Goal: Task Accomplishment & Management: Manage account settings

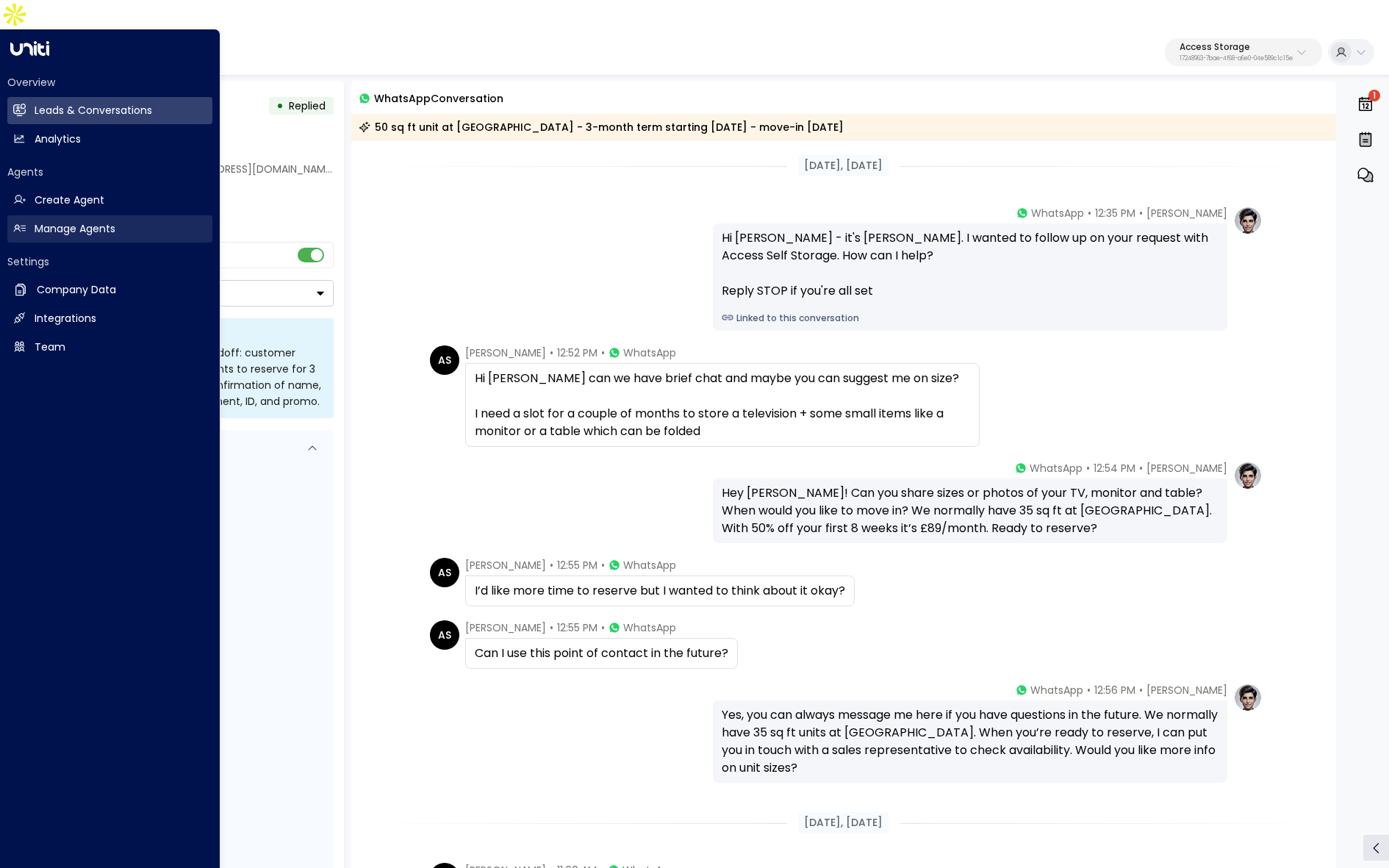
click at [103, 221] on h2 "Manage Agents" at bounding box center [75, 228] width 81 height 15
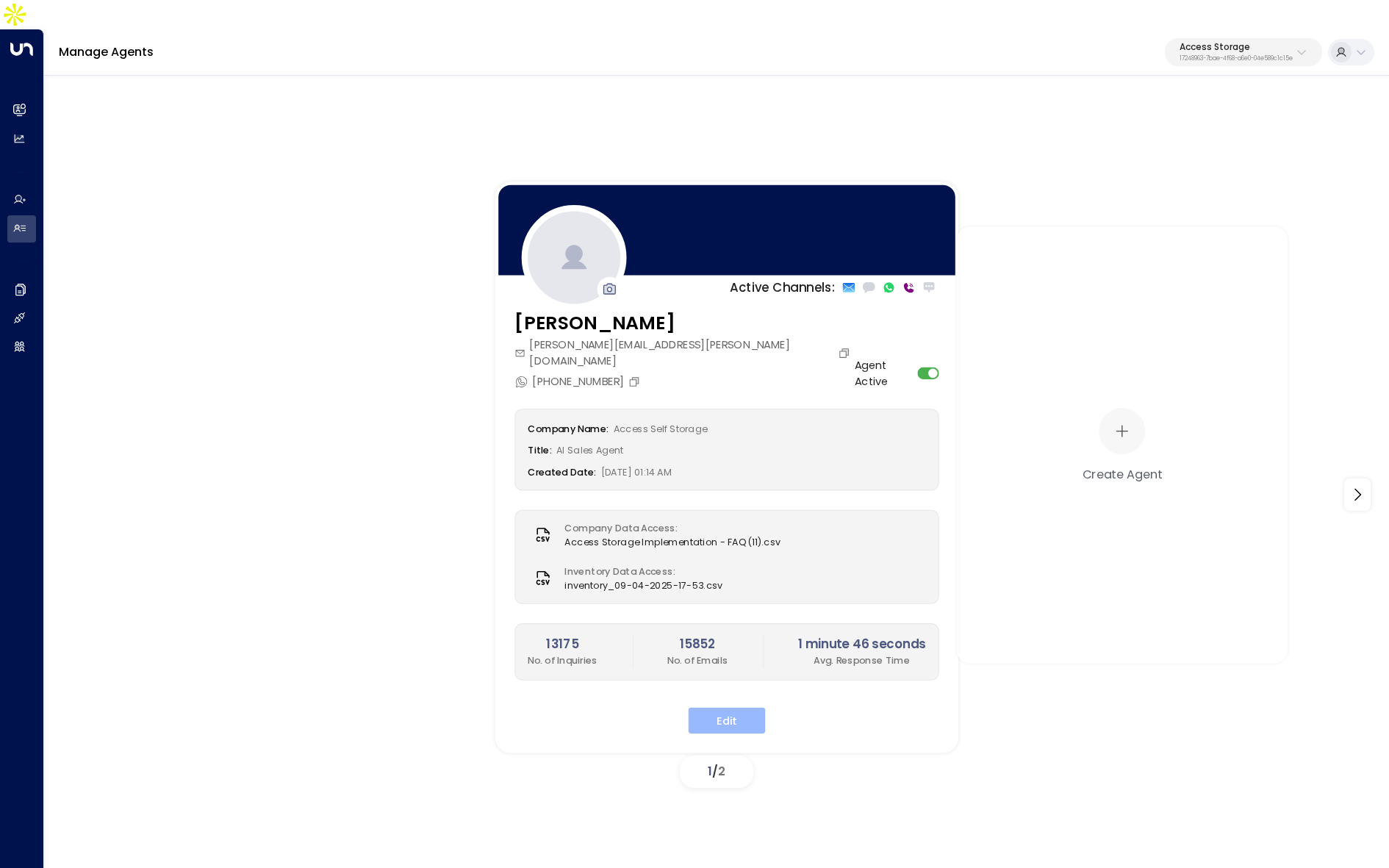
click at [720, 551] on button "Edit" at bounding box center [727, 720] width 77 height 26
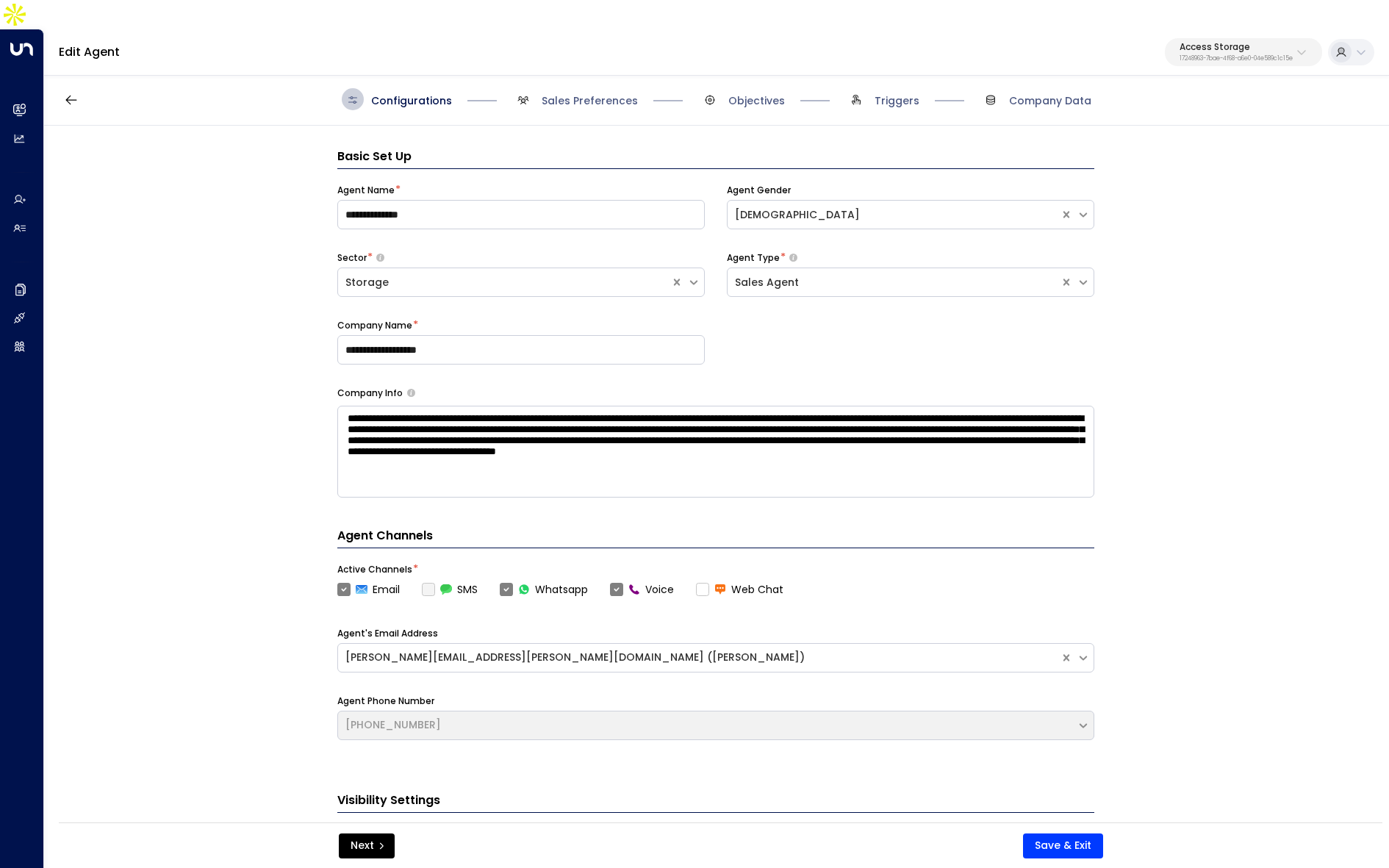
scroll to position [22, 0]
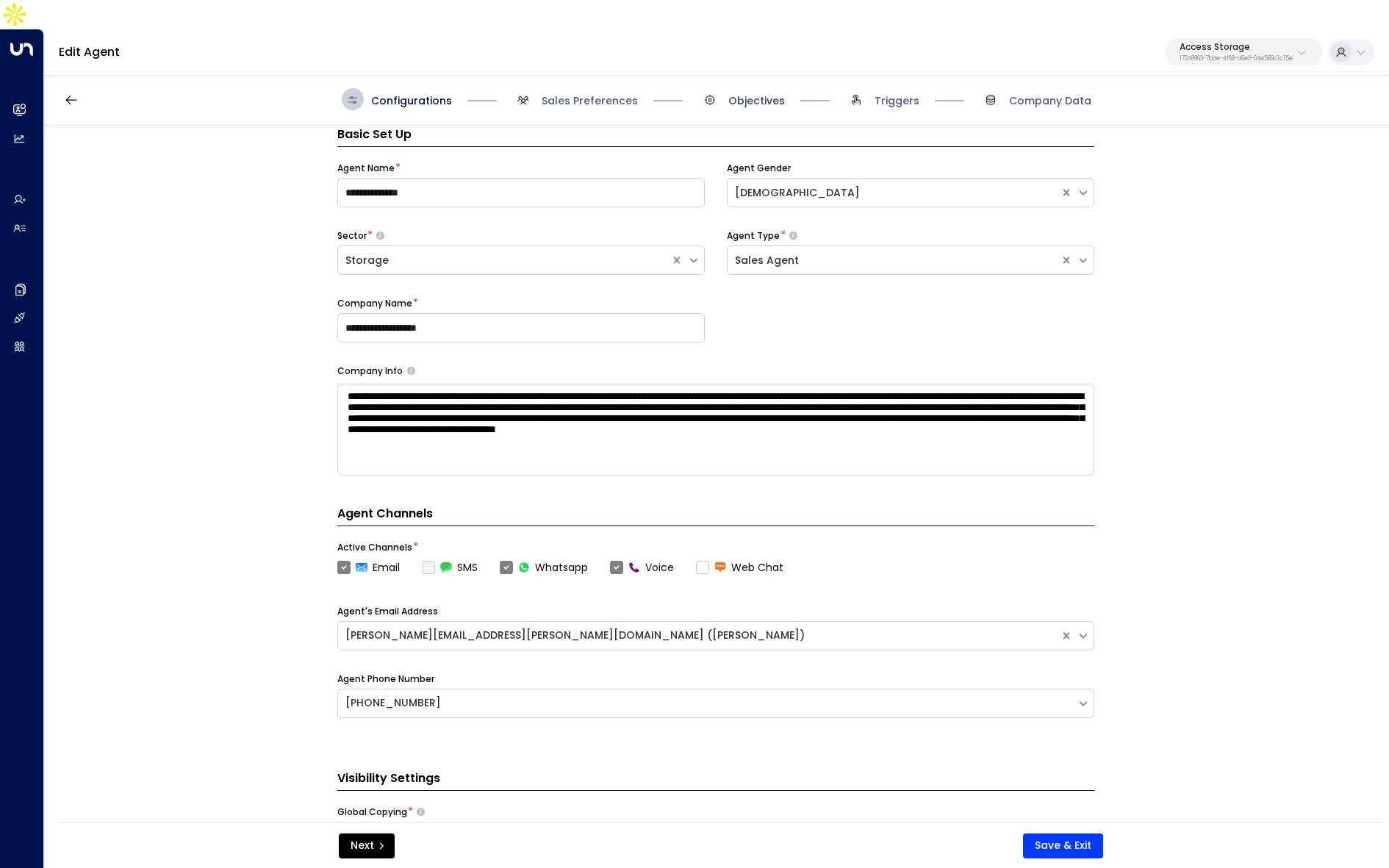
click at [737, 93] on span "Objectives" at bounding box center [756, 100] width 57 height 14
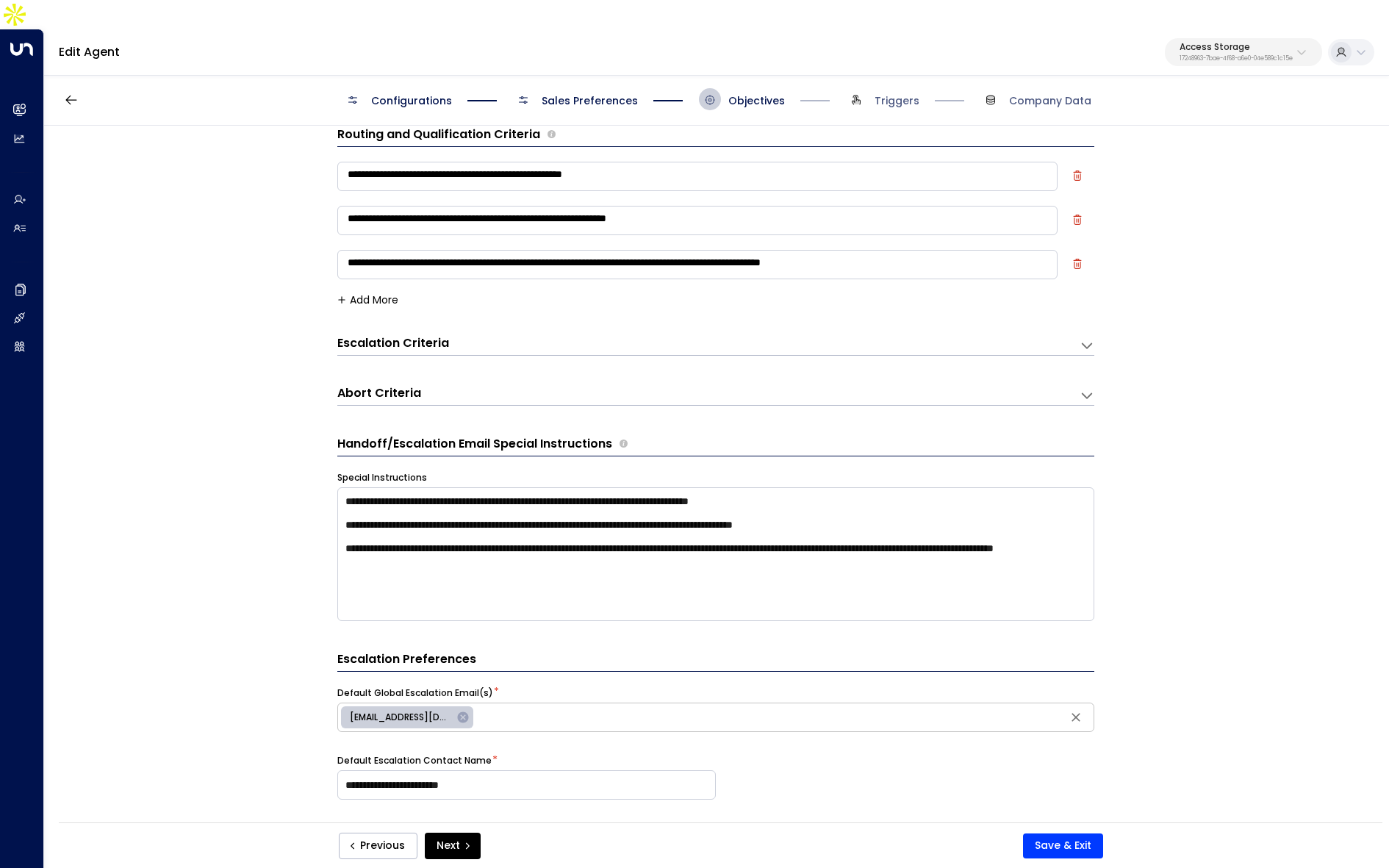
click at [488, 335] on div "Escalation Criteria Reset" at bounding box center [701, 343] width 728 height 17
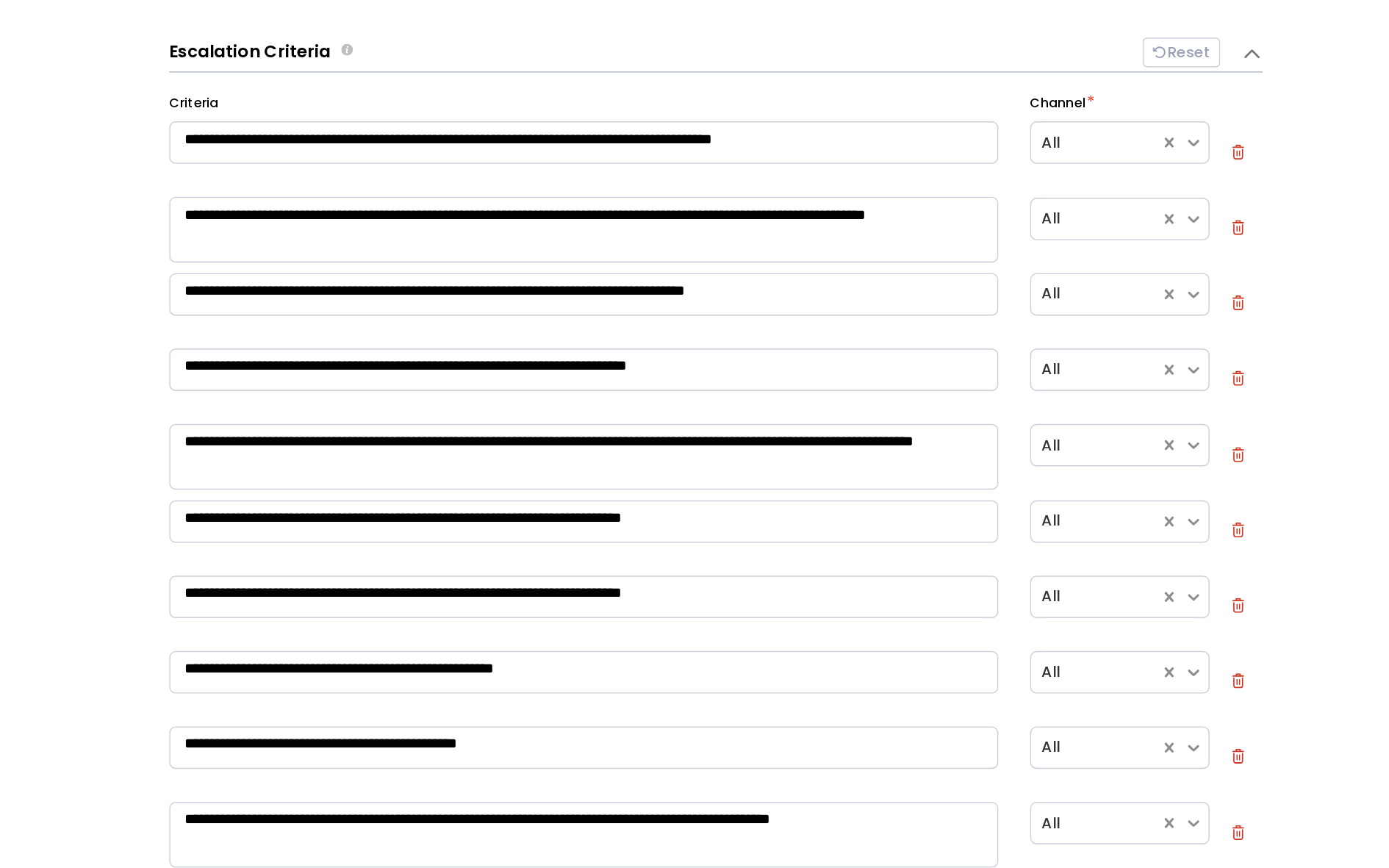
scroll to position [180, 0]
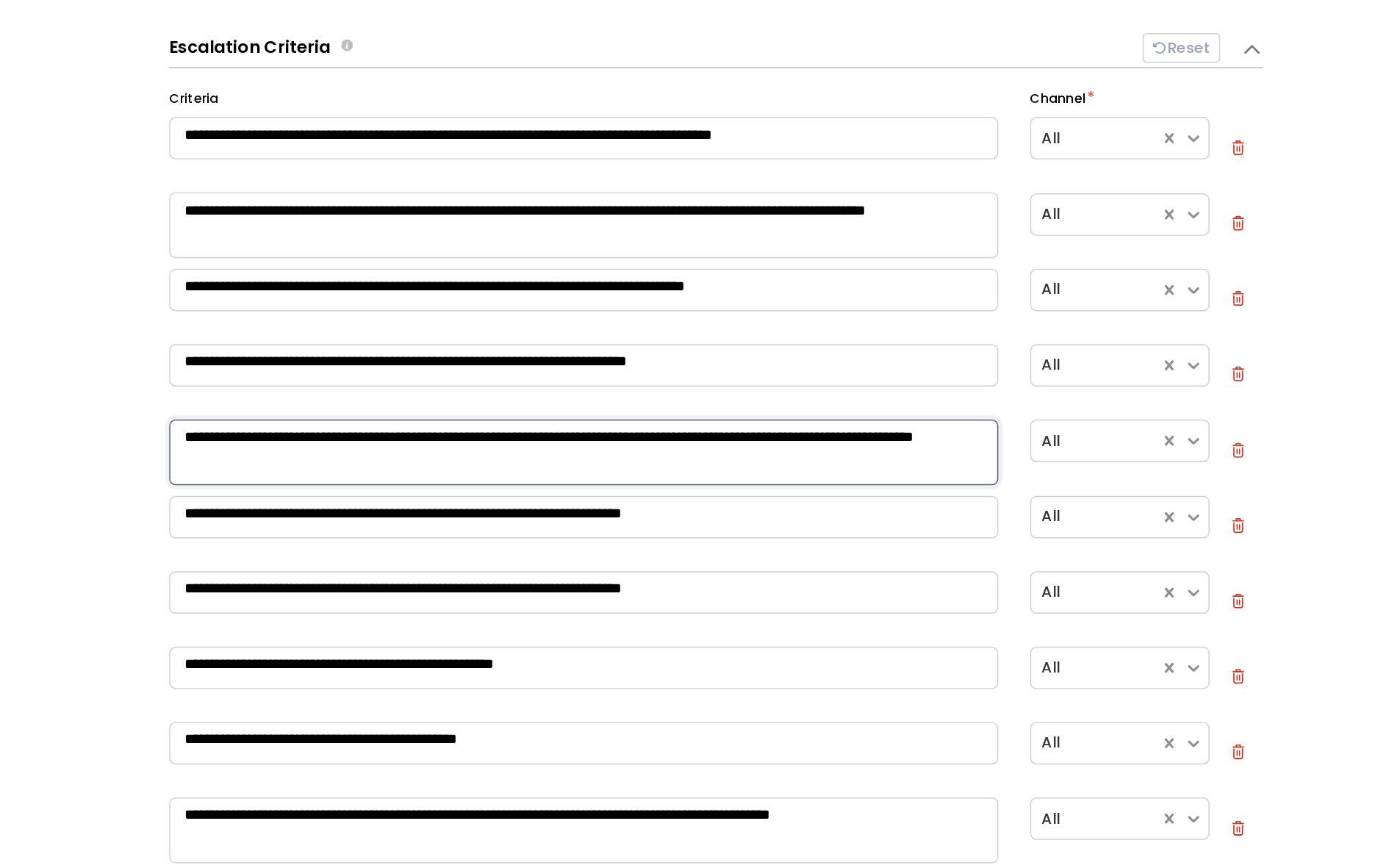
click at [476, 445] on textarea "**********" at bounding box center [624, 467] width 574 height 45
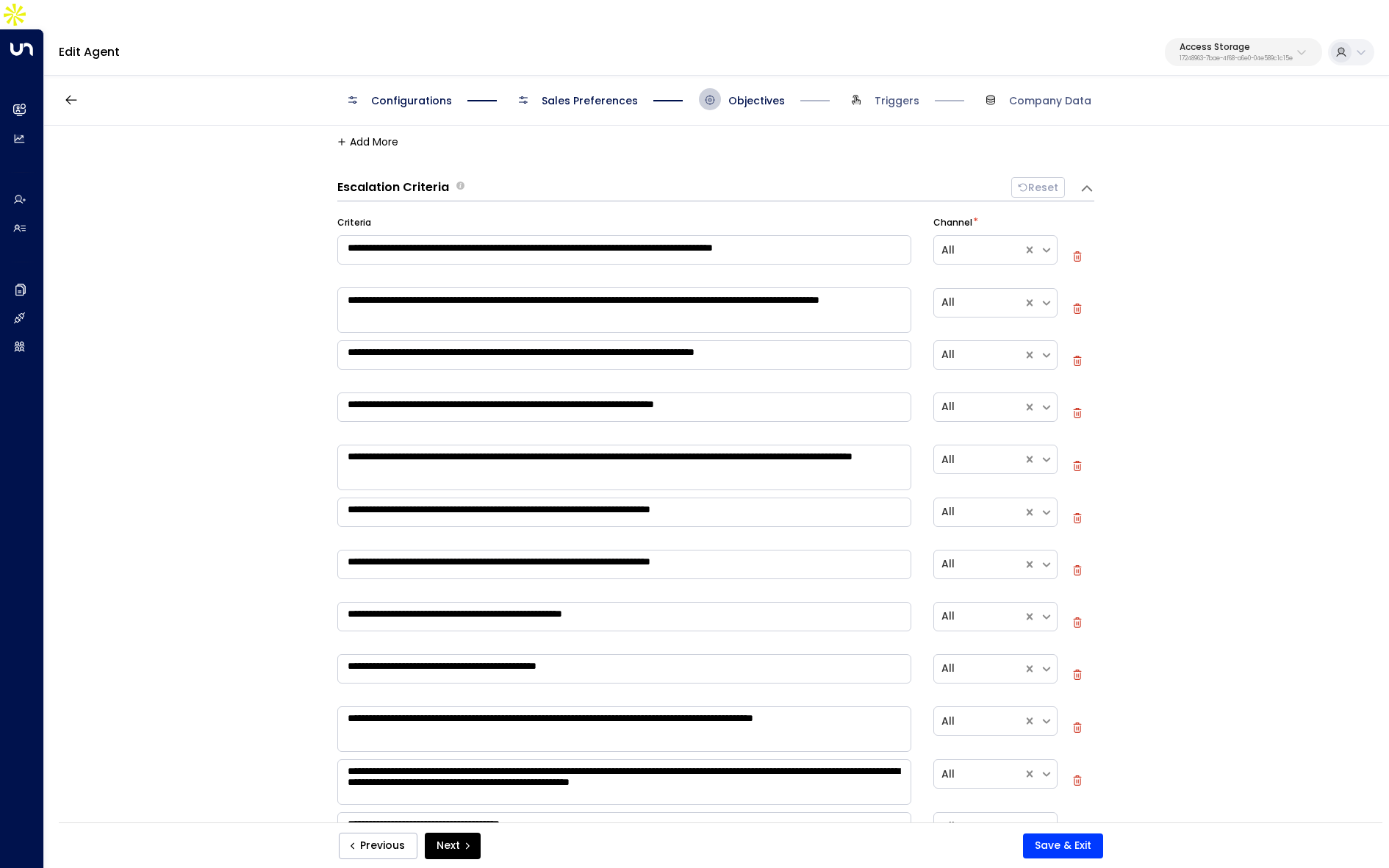
click at [574, 93] on span "Sales Preferences" at bounding box center [590, 100] width 96 height 14
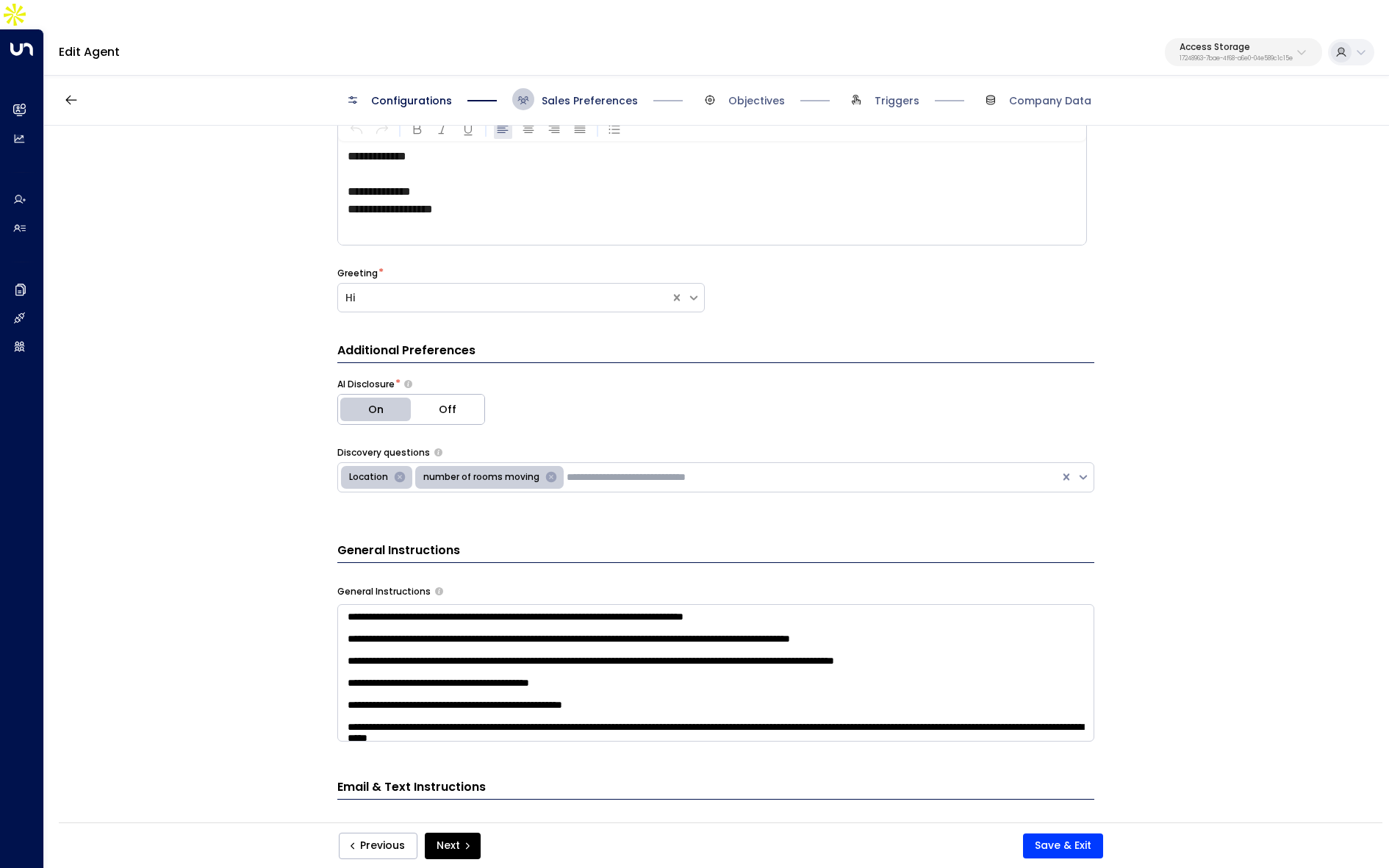
scroll to position [22, 0]
